Goal: Information Seeking & Learning: Learn about a topic

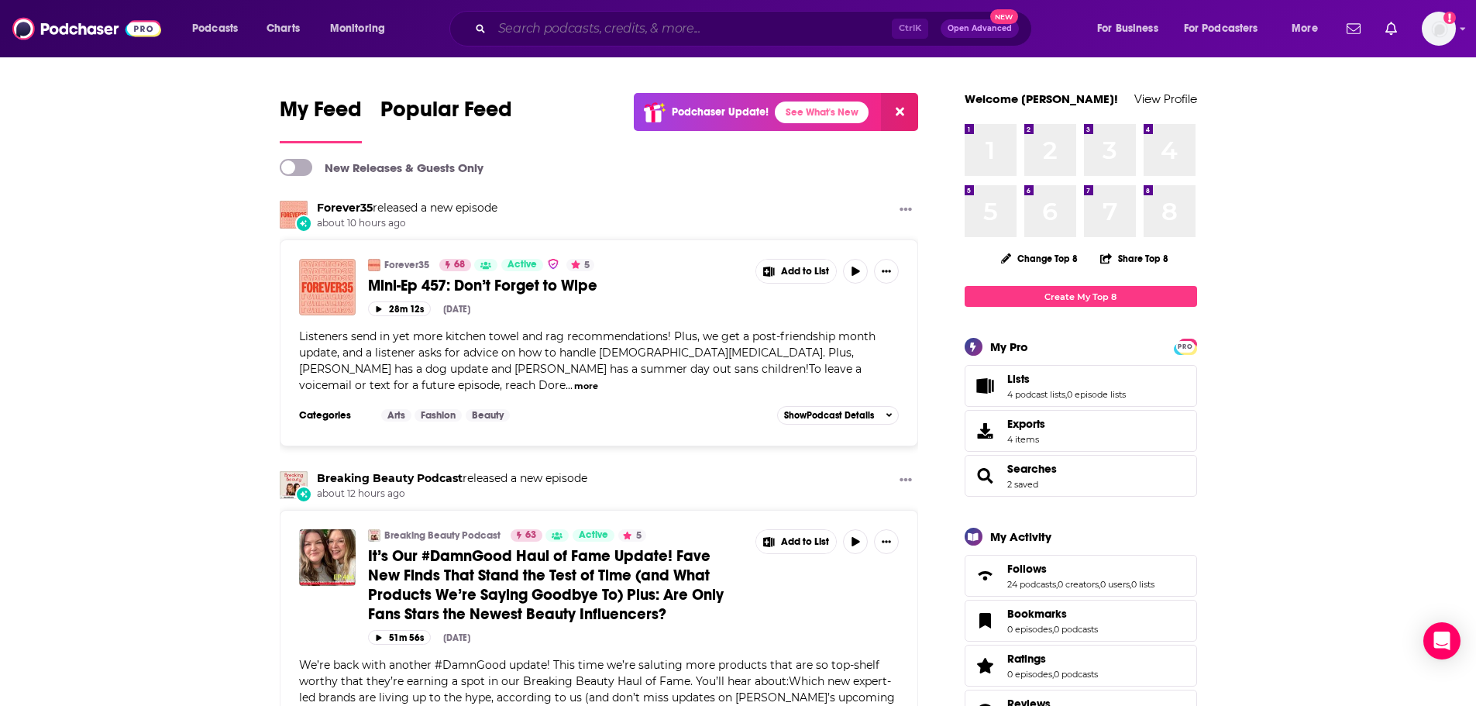
click at [749, 35] on input "Search podcasts, credits, & more..." at bounding box center [692, 28] width 400 height 25
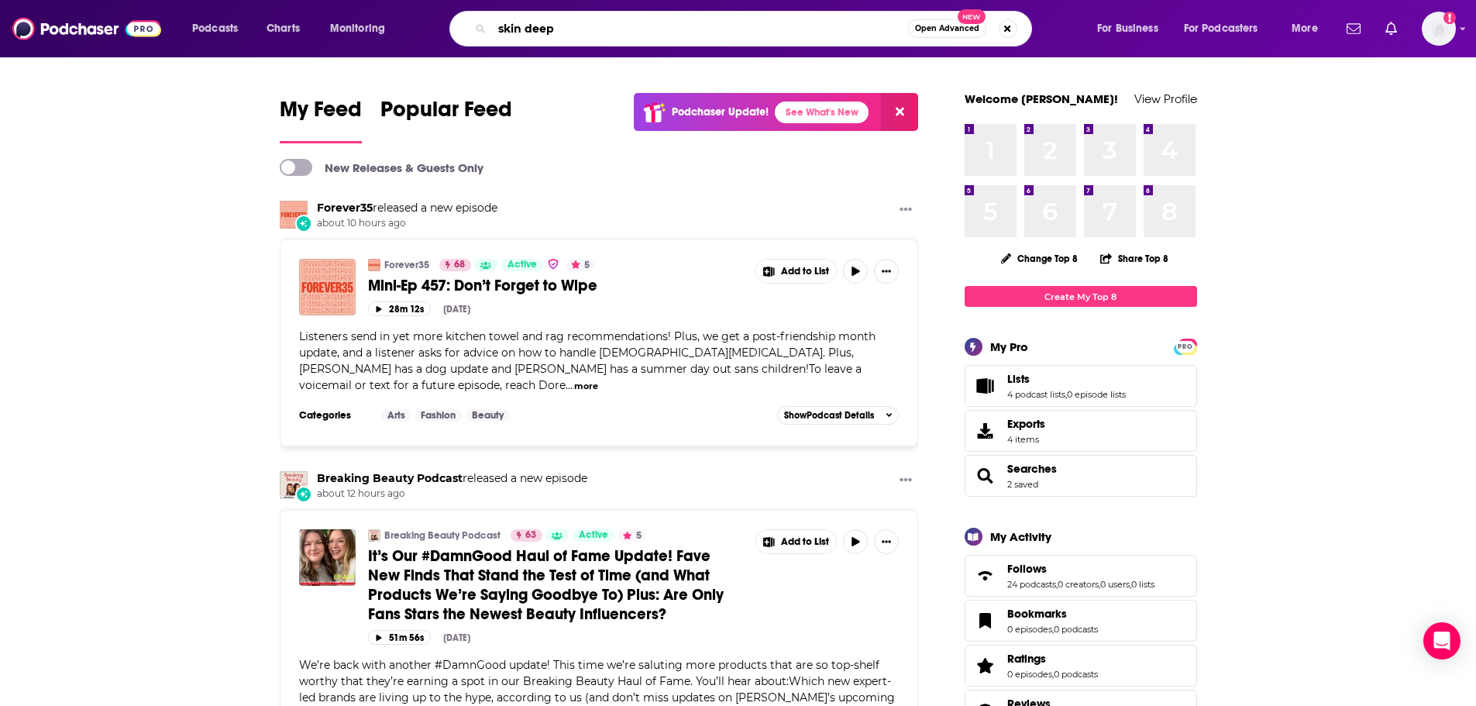
type input "skin deep"
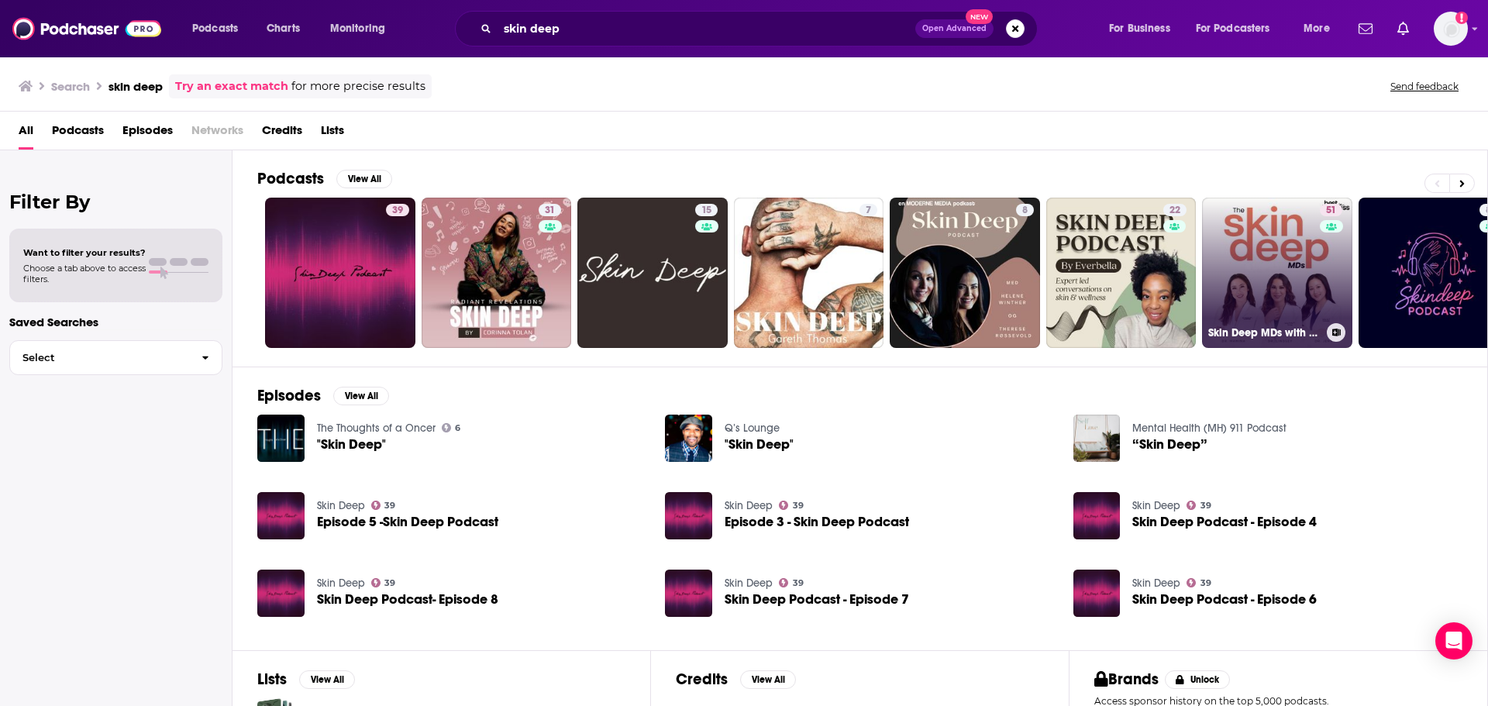
click at [1251, 249] on link "51 Skin Deep MDs with [PERSON_NAME], [PERSON_NAME] and Dr. [PERSON_NAME]" at bounding box center [1277, 273] width 150 height 150
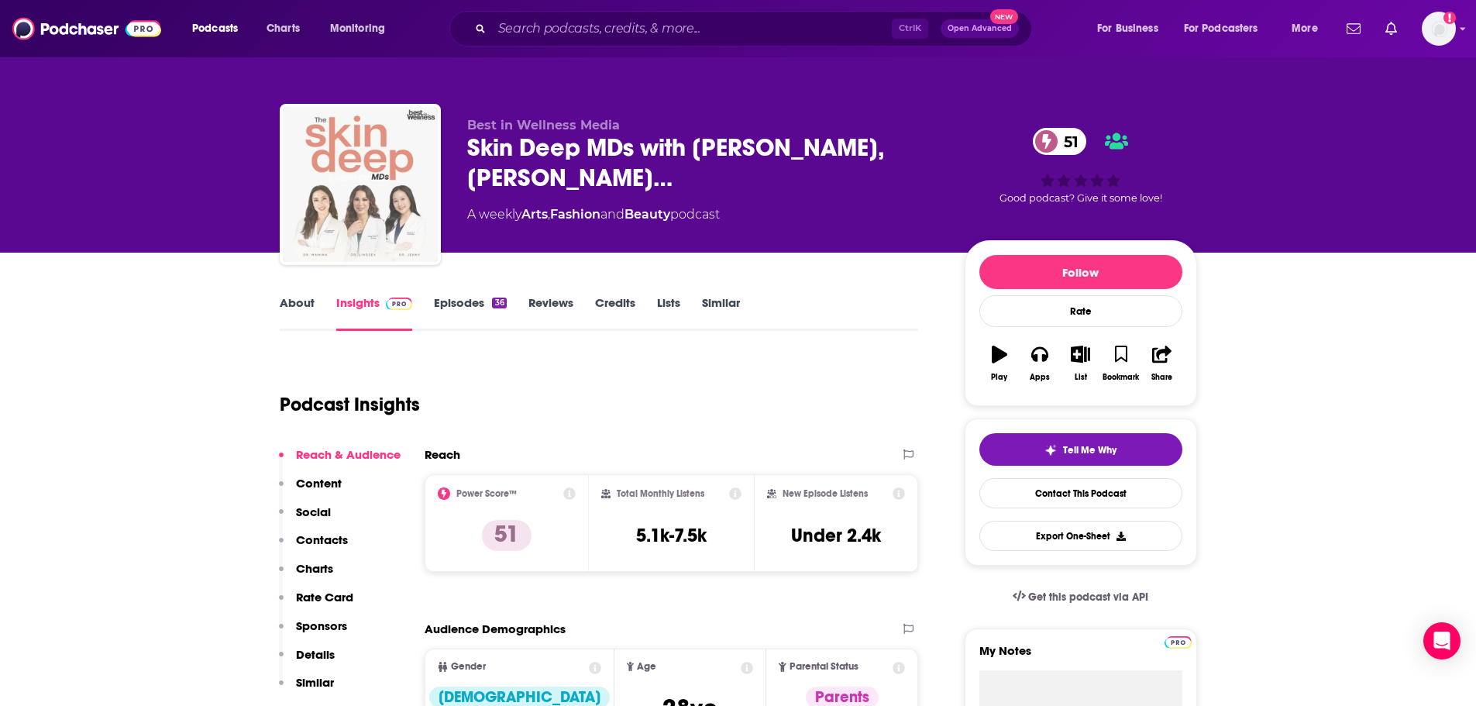
click at [381, 179] on img "Skin Deep MDs with Dr. Mamina Turegano, Dr. Lindsey Zubritsky and Dr. Jenny Liu" at bounding box center [360, 184] width 155 height 155
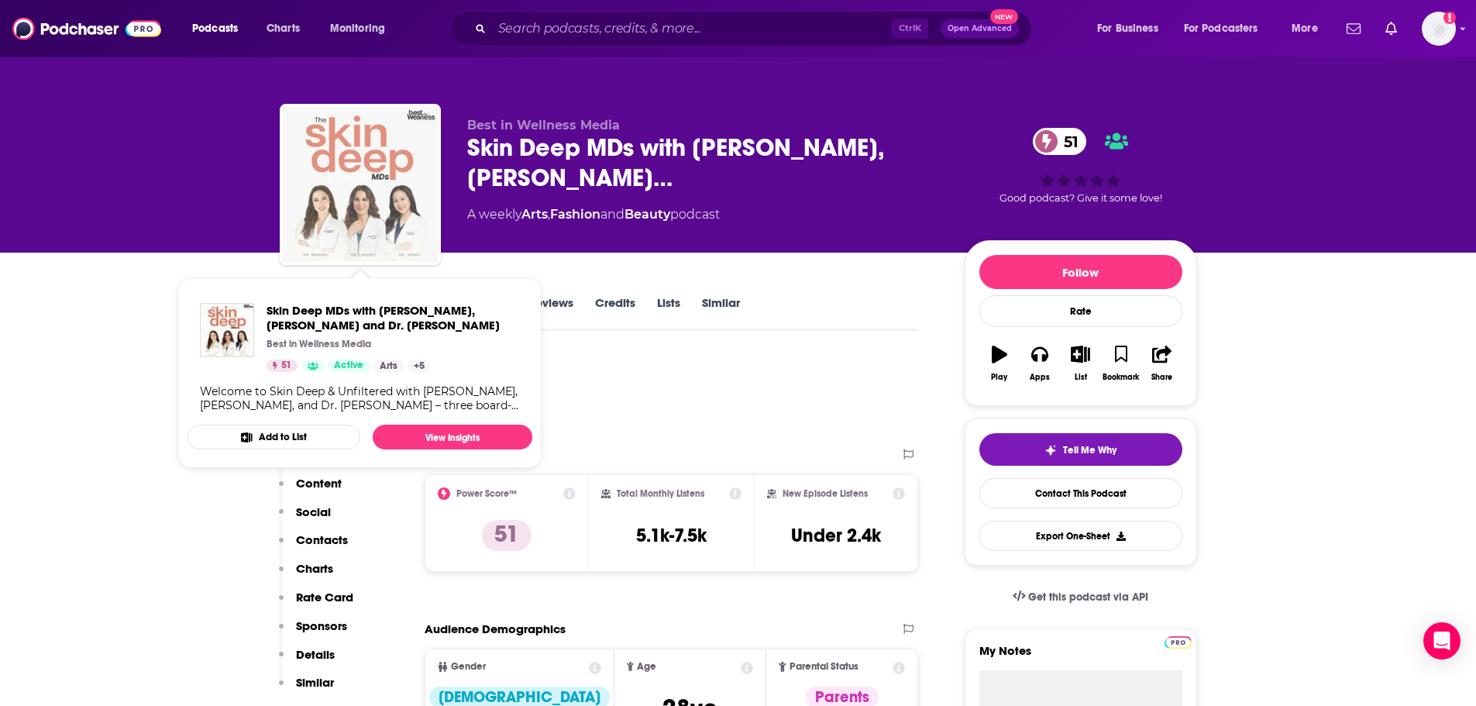
click at [367, 147] on img "Skin Deep MDs with Dr. Mamina Turegano, Dr. Lindsey Zubritsky and Dr. Jenny Liu" at bounding box center [360, 184] width 155 height 155
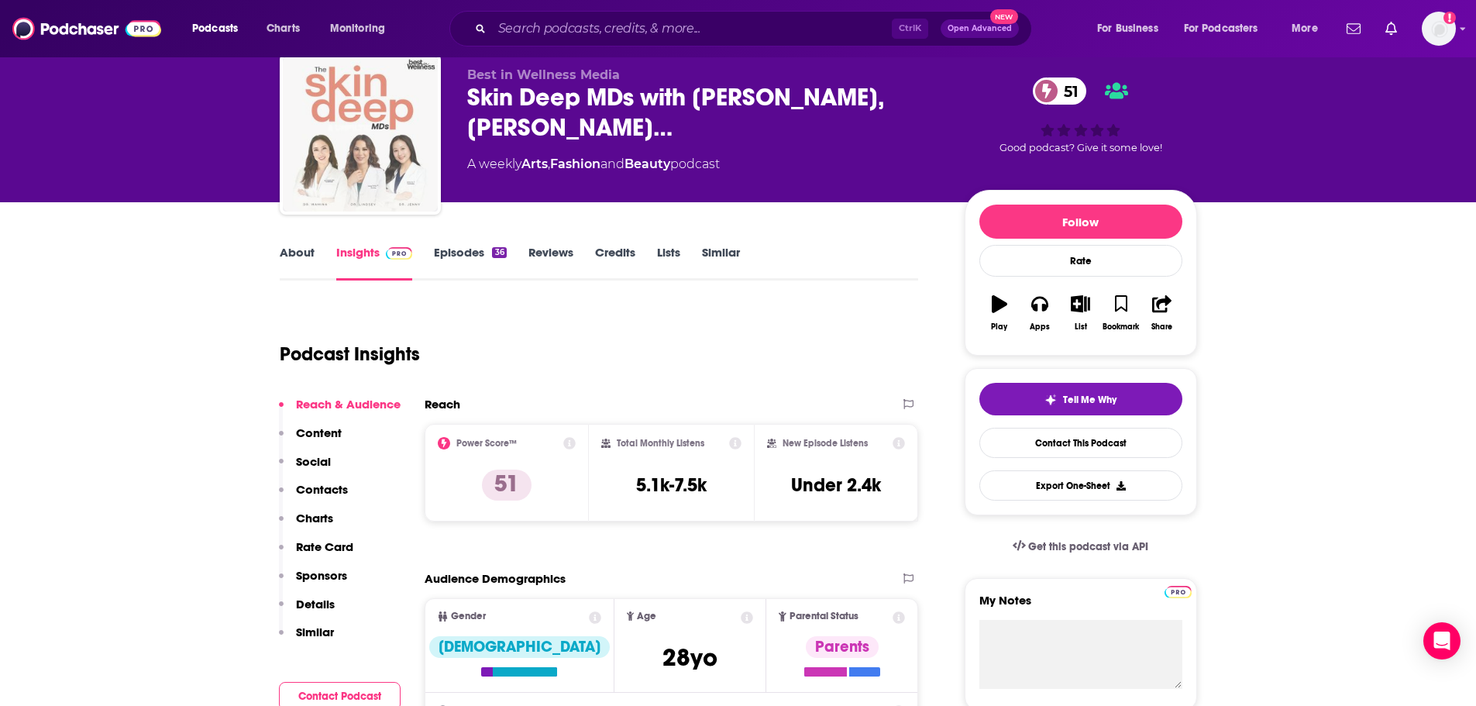
scroll to position [77, 0]
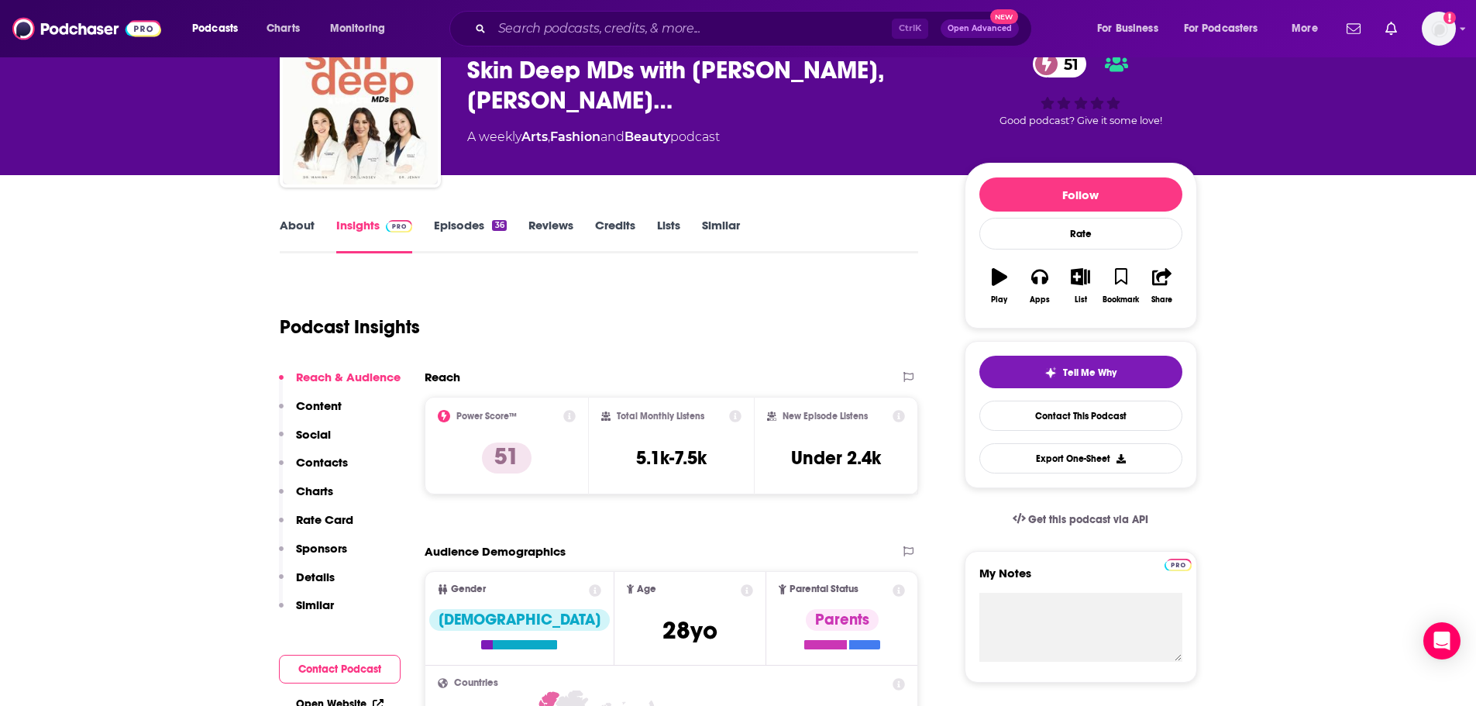
click at [295, 232] on link "About" at bounding box center [297, 236] width 35 height 36
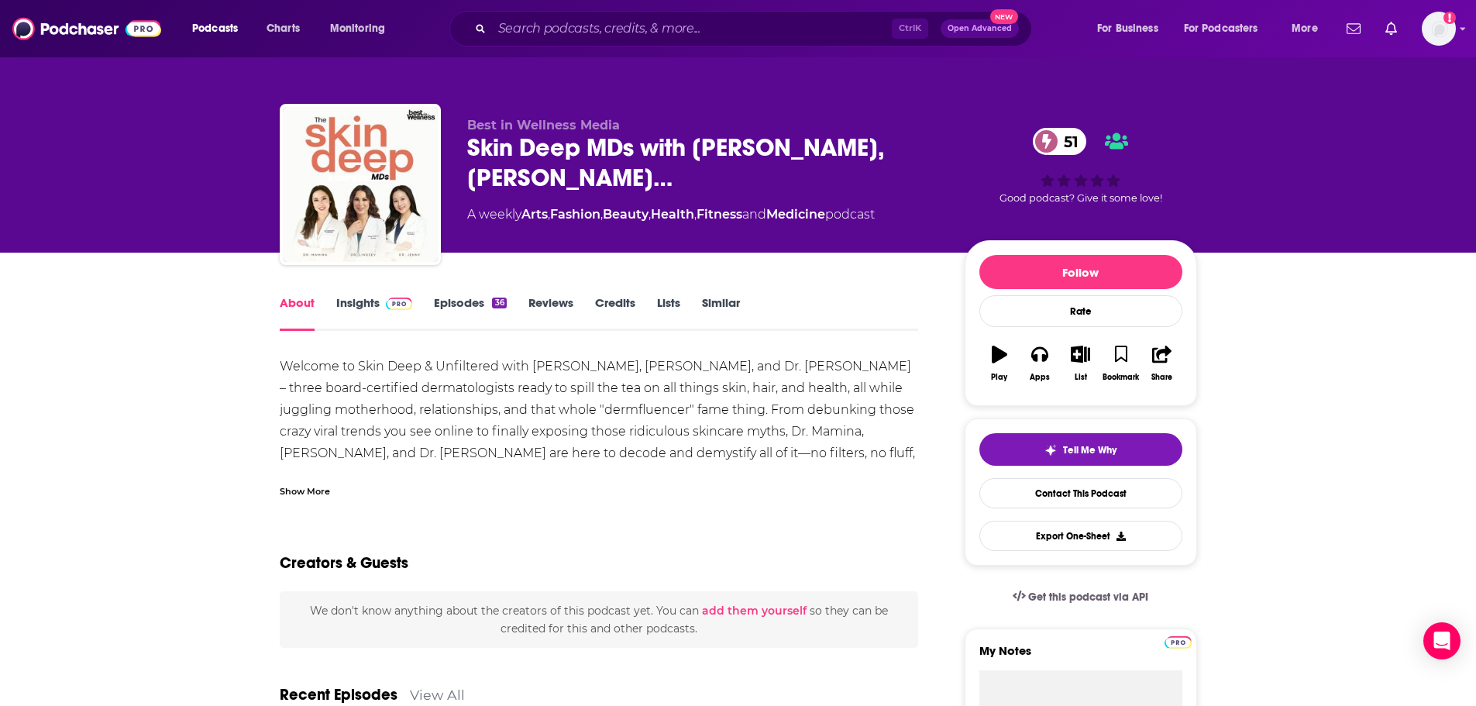
click at [313, 489] on div "Show More" at bounding box center [305, 490] width 50 height 15
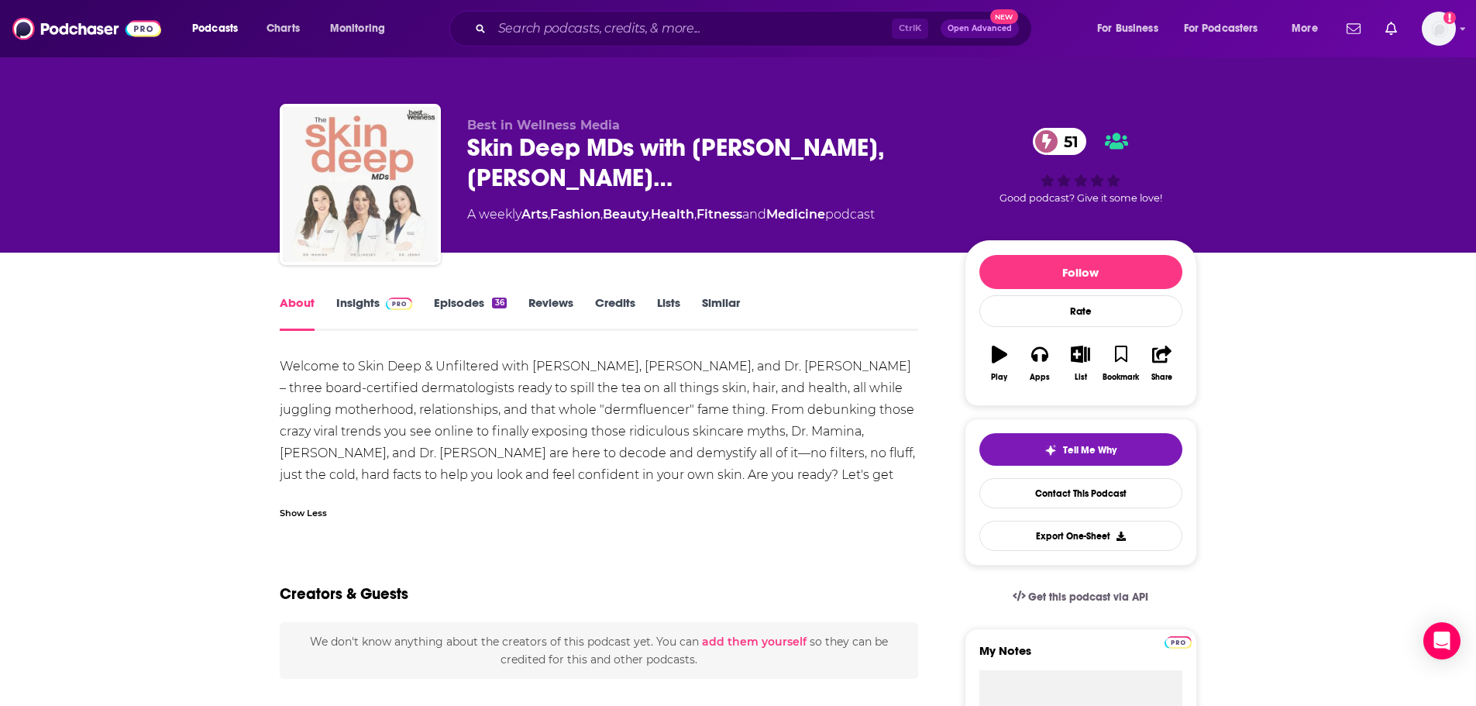
click at [385, 182] on img "Skin Deep MDs with Dr. Mamina Turegano, Dr. Lindsey Zubritsky and Dr. Jenny Liu" at bounding box center [360, 184] width 155 height 155
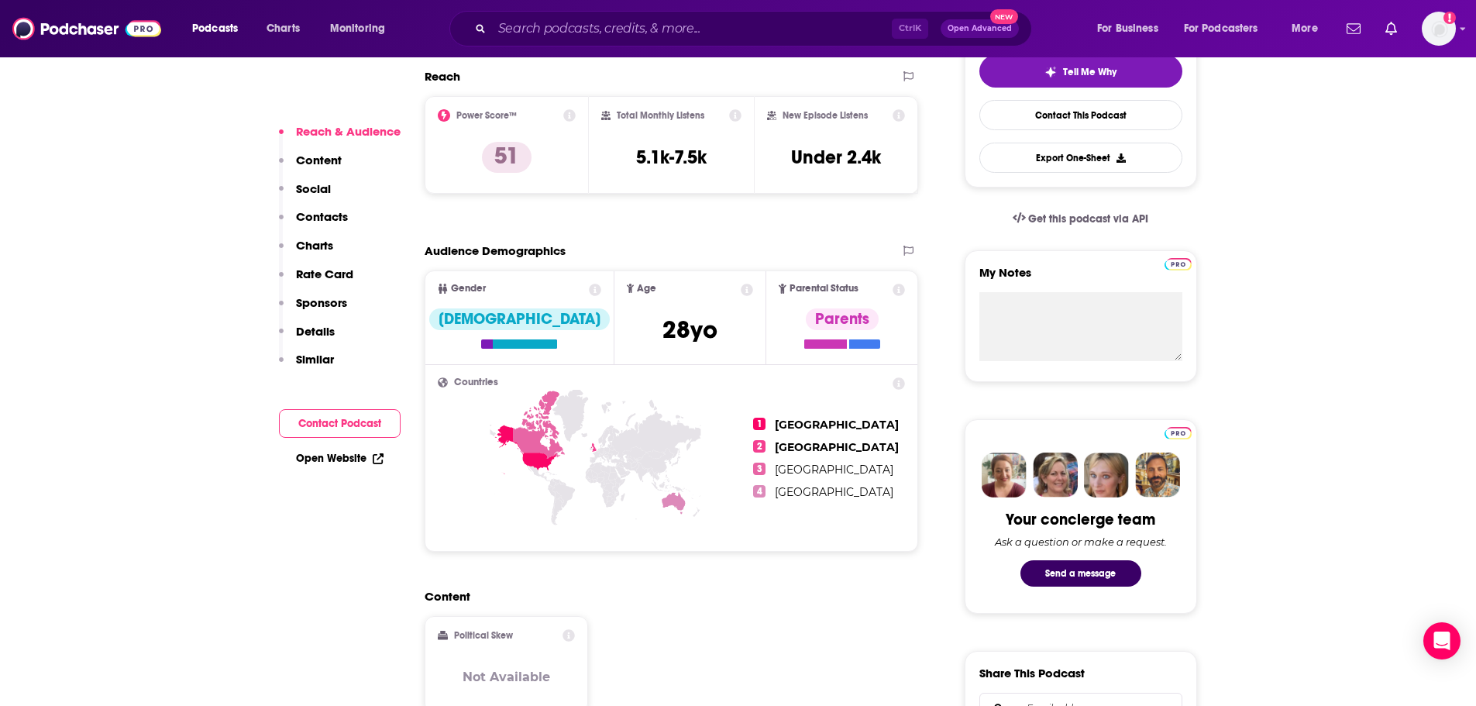
scroll to position [387, 0]
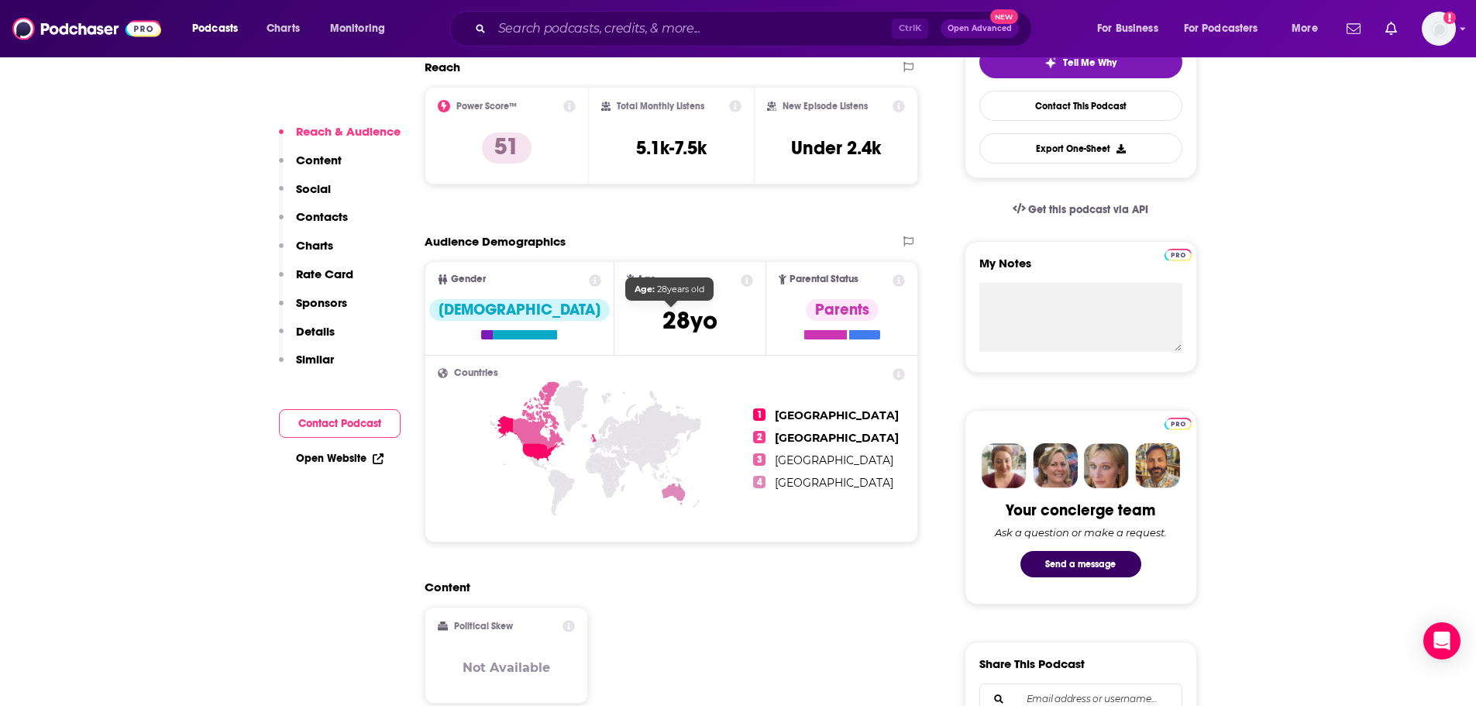
click at [663, 321] on span "[DEMOGRAPHIC_DATA]" at bounding box center [690, 320] width 55 height 30
click at [673, 320] on span "[DEMOGRAPHIC_DATA]" at bounding box center [690, 320] width 55 height 30
click at [741, 281] on icon at bounding box center [747, 280] width 12 height 12
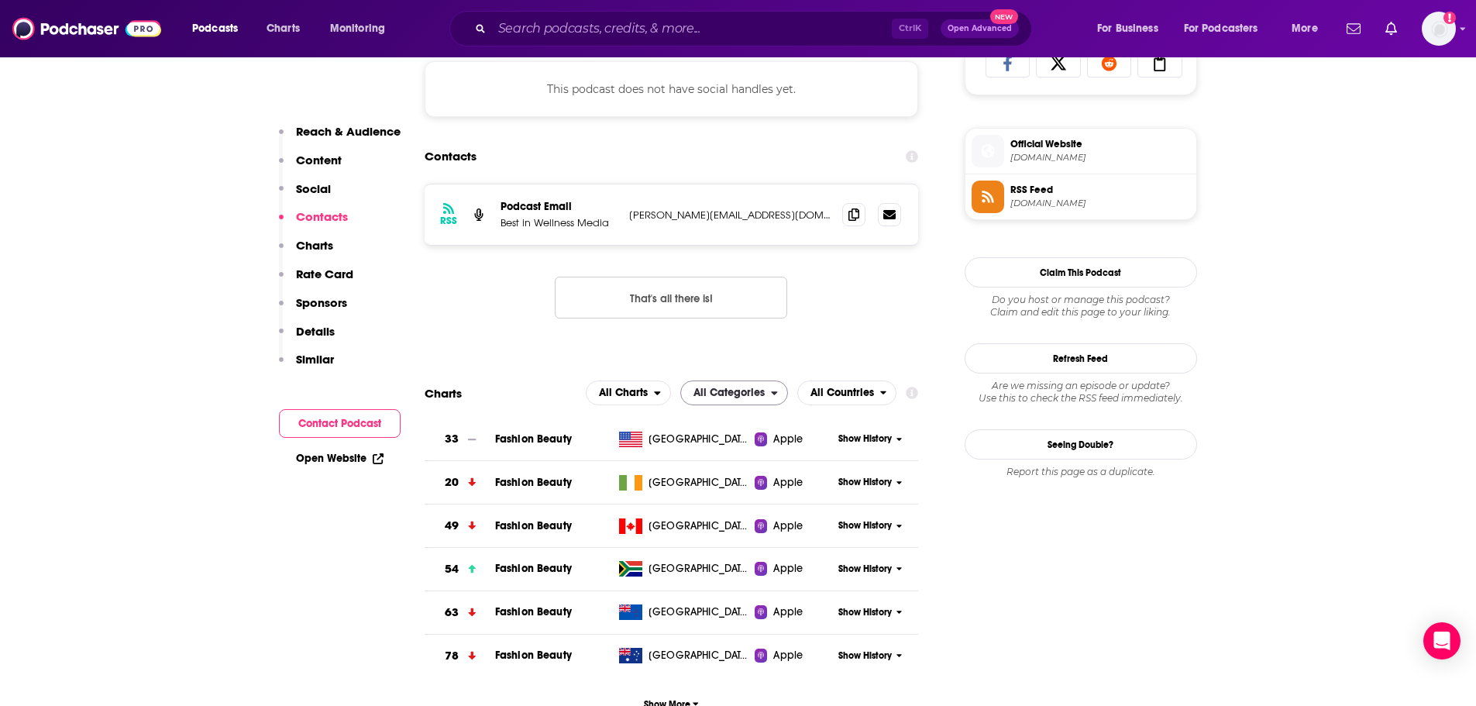
scroll to position [1162, 0]
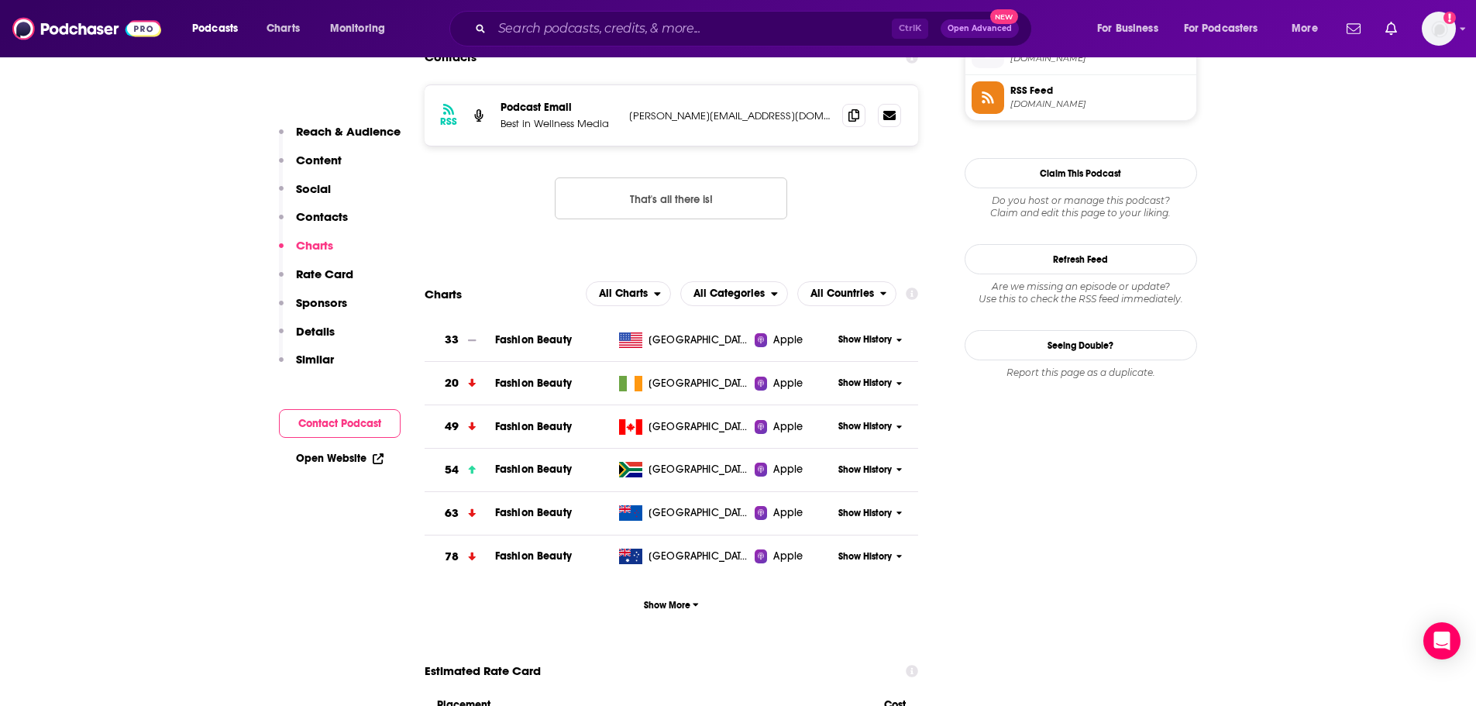
click at [899, 344] on icon at bounding box center [900, 340] width 6 height 9
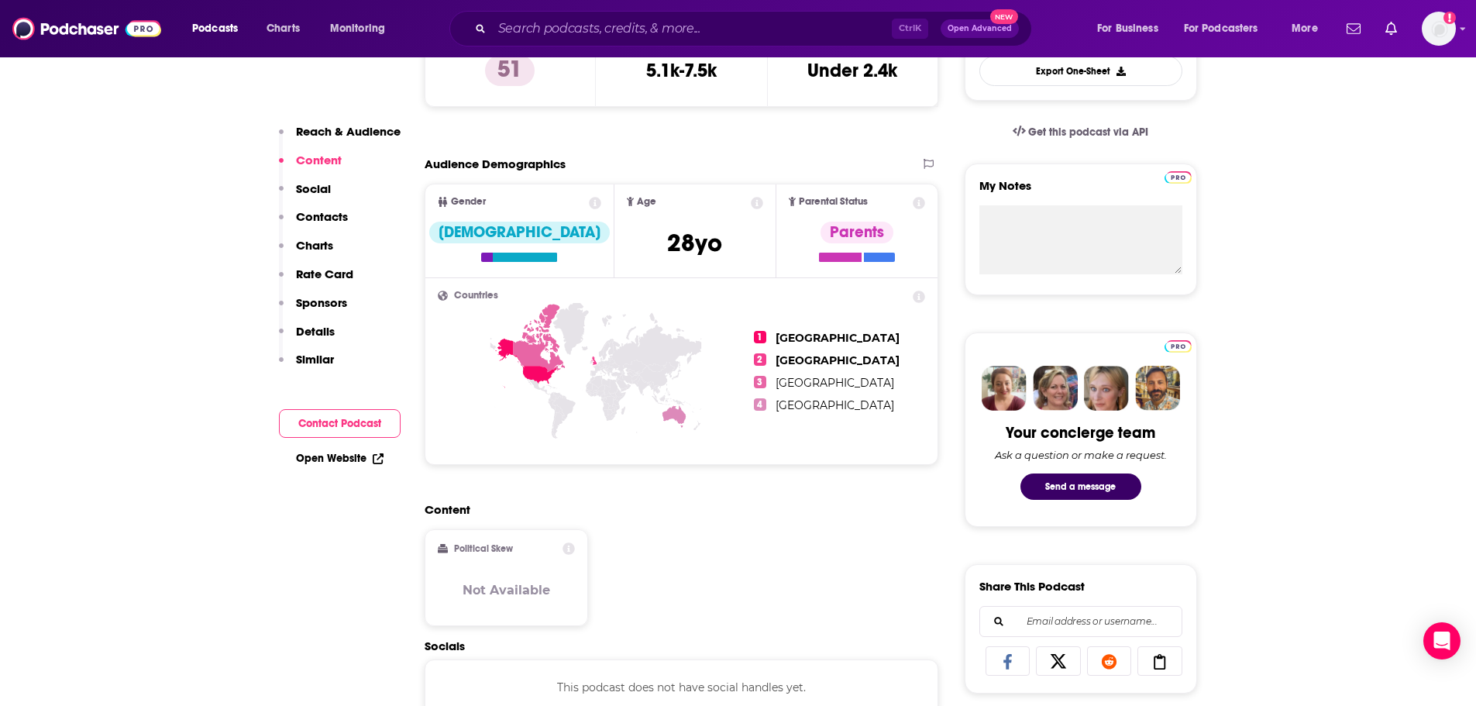
scroll to position [77, 0]
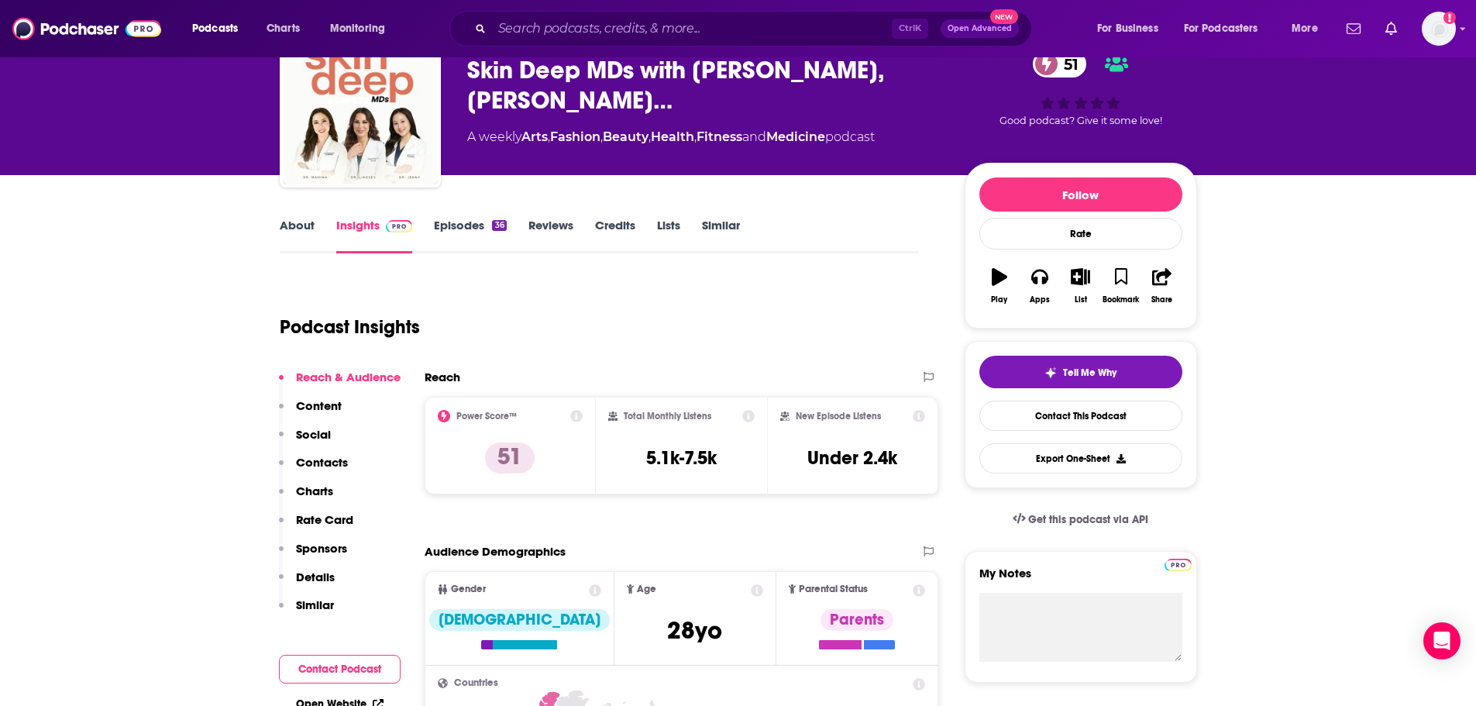
click at [918, 416] on icon at bounding box center [919, 416] width 12 height 12
